Goal: Information Seeking & Learning: Learn about a topic

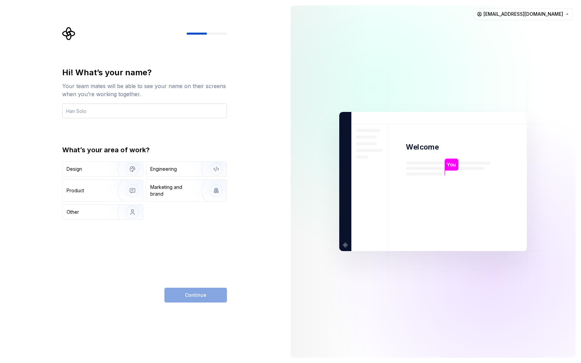
click at [95, 113] on input "text" at bounding box center [144, 111] width 165 height 15
type input "mehdi"
click at [174, 168] on div "Engineering" at bounding box center [163, 169] width 27 height 7
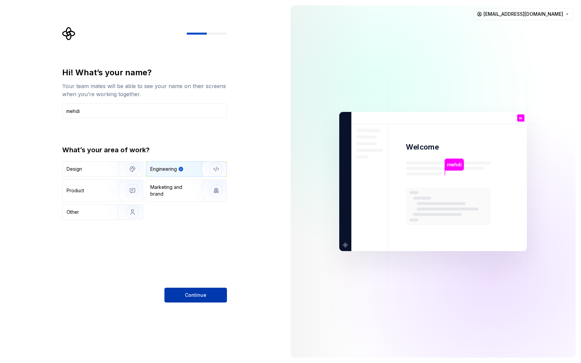
click at [202, 301] on button "Continue" at bounding box center [196, 295] width 63 height 15
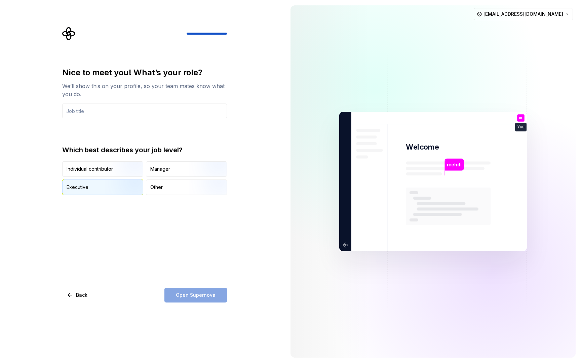
click at [108, 187] on img "button" at bounding box center [126, 195] width 43 height 45
click at [189, 295] on div "Open Supernova" at bounding box center [196, 295] width 63 height 15
click at [113, 110] on input "text" at bounding box center [144, 111] width 165 height 15
type input "Developer"
click at [199, 298] on span "Open Supernova" at bounding box center [196, 295] width 40 height 7
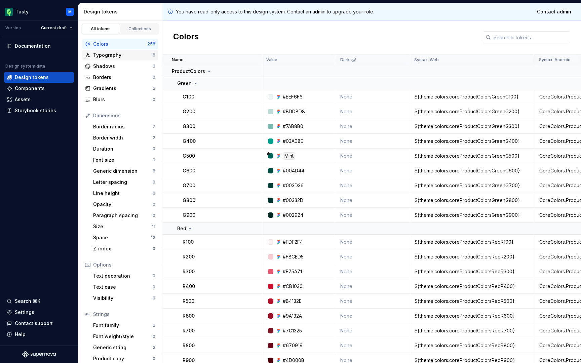
click at [110, 58] on div "Typography" at bounding box center [122, 55] width 58 height 7
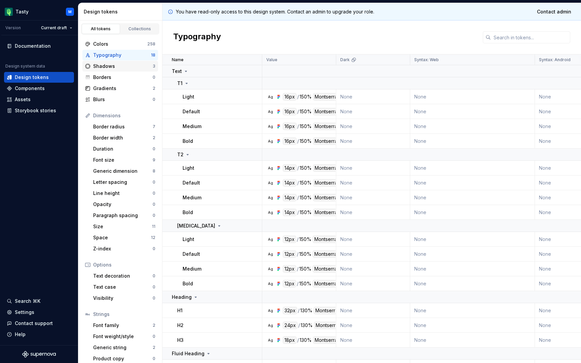
click at [110, 66] on div "Shadows" at bounding box center [123, 66] width 60 height 7
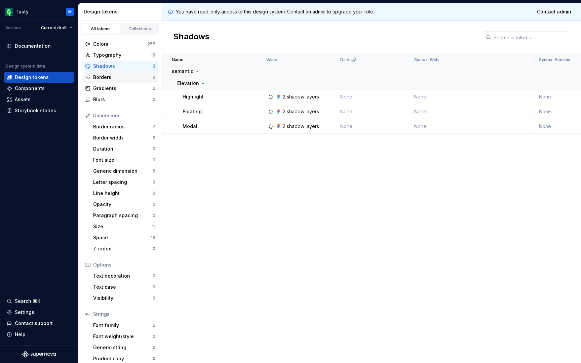
click at [110, 76] on div "Borders" at bounding box center [123, 77] width 60 height 7
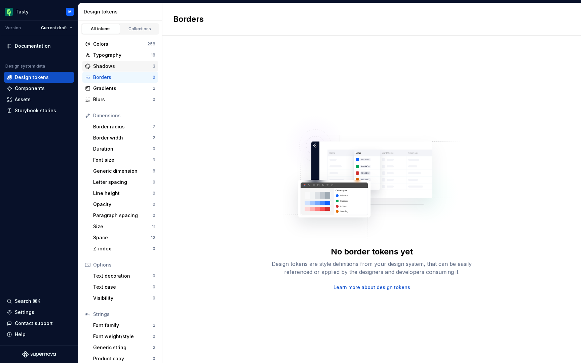
click at [110, 67] on div "Shadows" at bounding box center [123, 66] width 60 height 7
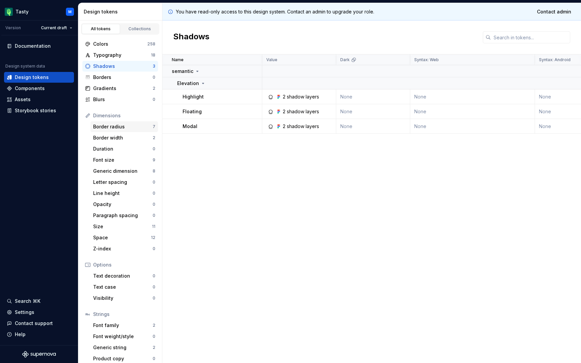
click at [126, 124] on div "Border radius" at bounding box center [123, 126] width 60 height 7
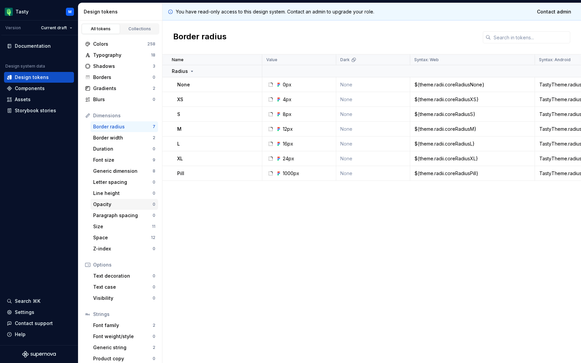
scroll to position [5, 0]
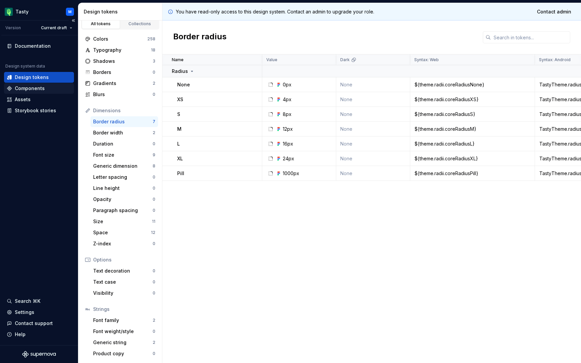
click at [27, 84] on div "Components" at bounding box center [39, 88] width 70 height 11
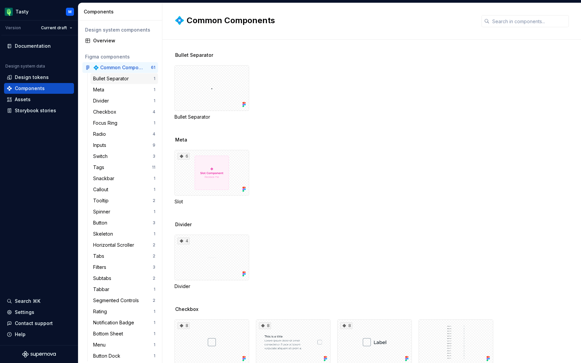
click at [113, 78] on div "Bullet Separator" at bounding box center [112, 78] width 38 height 7
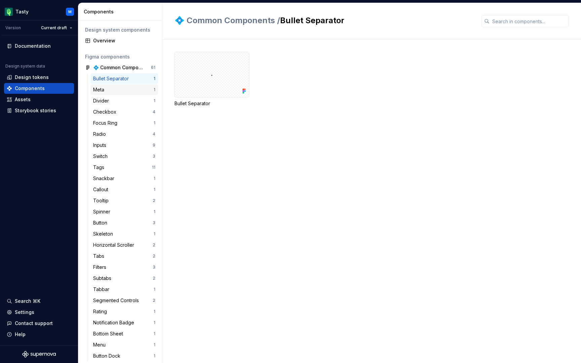
click at [115, 95] on div "Meta 1" at bounding box center [125, 89] width 68 height 11
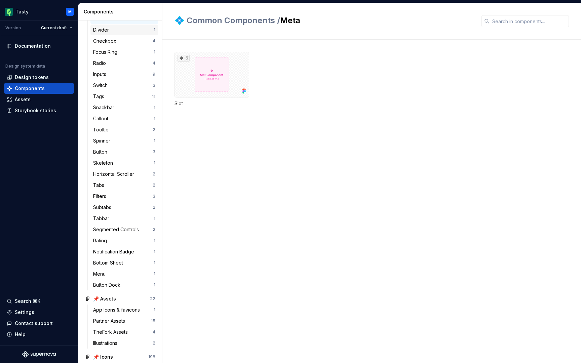
scroll to position [88, 0]
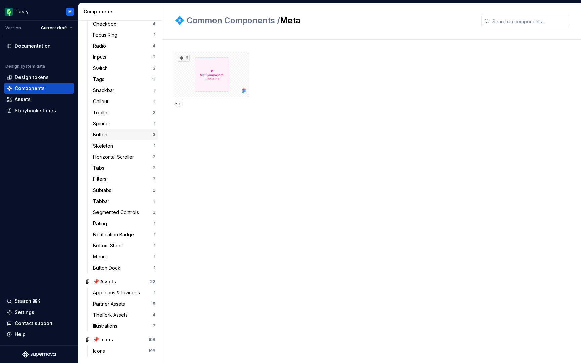
click at [103, 133] on div "Button" at bounding box center [101, 135] width 17 height 7
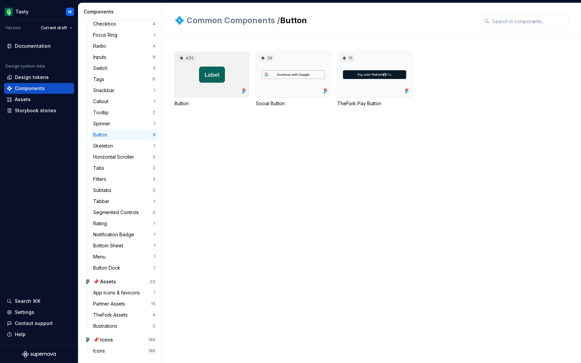
click at [214, 90] on div "435" at bounding box center [212, 75] width 75 height 46
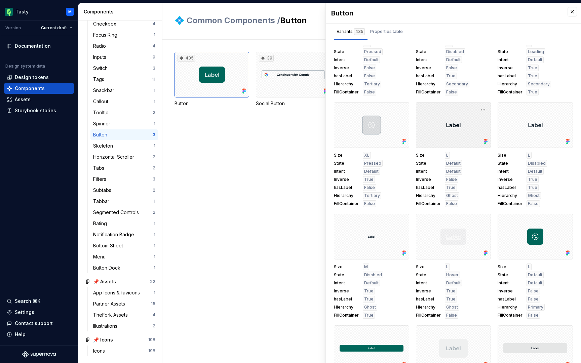
scroll to position [2631, 0]
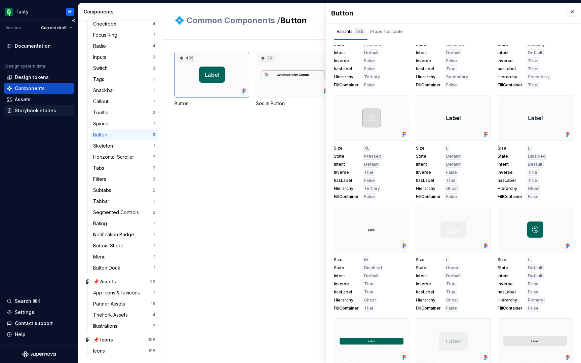
click at [41, 111] on div "Storybook stories" at bounding box center [35, 110] width 41 height 7
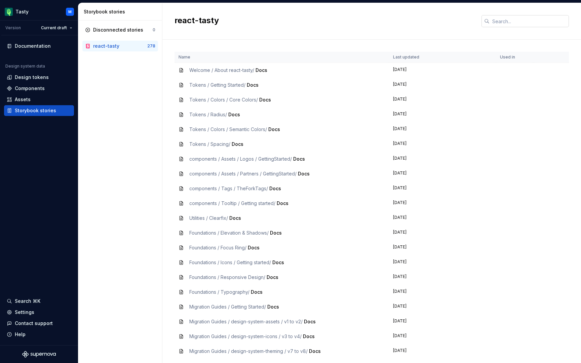
click at [510, 19] on input "text" at bounding box center [529, 21] width 79 height 12
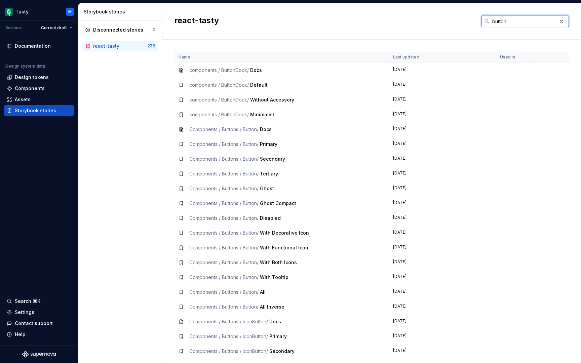
type input "button"
click at [243, 100] on span "components / ButtonDock /" at bounding box center [219, 100] width 60 height 6
click at [199, 68] on span "components / ButtonDock /" at bounding box center [219, 70] width 60 height 6
click at [211, 70] on span "components / ButtonDock /" at bounding box center [219, 70] width 60 height 6
click at [198, 77] on td "components / ButtonDock / Docs" at bounding box center [282, 70] width 215 height 15
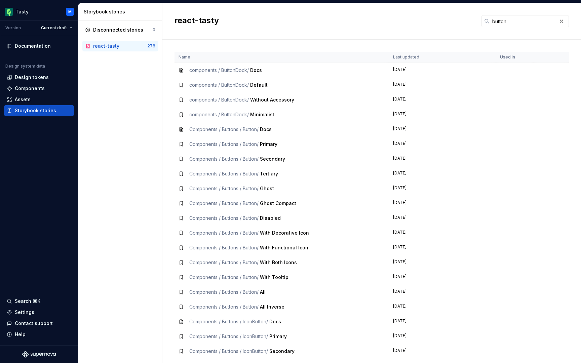
click at [207, 73] on span "components / ButtonDock /" at bounding box center [219, 70] width 60 height 6
click at [259, 71] on span "Docs" at bounding box center [256, 70] width 12 height 6
click at [258, 86] on span "Default" at bounding box center [258, 85] width 17 height 6
click at [274, 97] on span "Without Accessory" at bounding box center [272, 100] width 44 height 6
click at [292, 81] on td "components / ButtonDock / Default" at bounding box center [282, 85] width 215 height 15
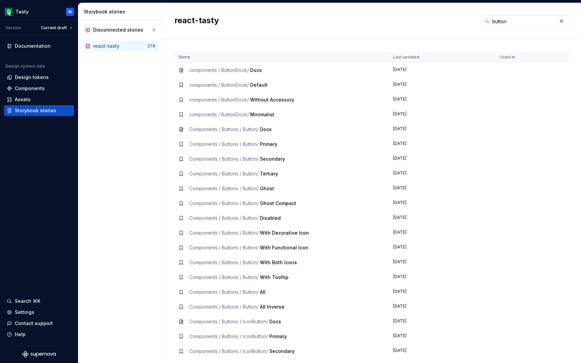
click at [181, 69] on icon at bounding box center [181, 70] width 5 height 5
click at [228, 67] on div "components / ButtonDock / Docs" at bounding box center [225, 70] width 73 height 7
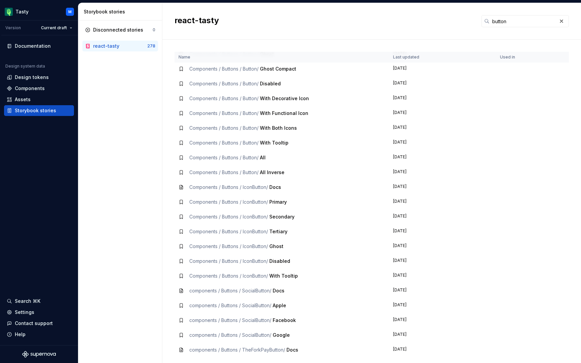
scroll to position [158, 0]
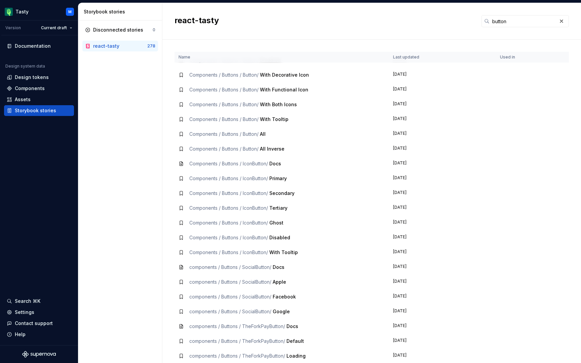
click at [281, 193] on span "Secondary" at bounding box center [282, 193] width 25 height 6
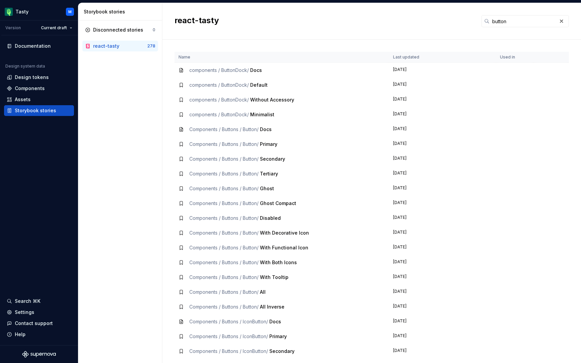
click at [256, 67] on span "Docs" at bounding box center [256, 70] width 12 height 6
click at [256, 70] on span "Docs" at bounding box center [256, 70] width 12 height 6
click at [562, 22] on button "button" at bounding box center [561, 20] width 9 height 9
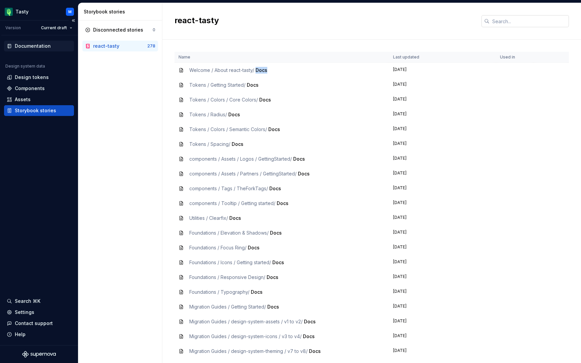
click at [28, 48] on div "Documentation" at bounding box center [33, 46] width 36 height 7
